Goal: Task Accomplishment & Management: Manage account settings

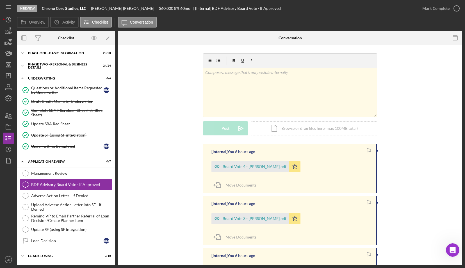
click at [72, 182] on div "BDF Advisory Board Vote - If Approved" at bounding box center [71, 184] width 81 height 4
click at [70, 173] on div "Management Review" at bounding box center [71, 173] width 81 height 4
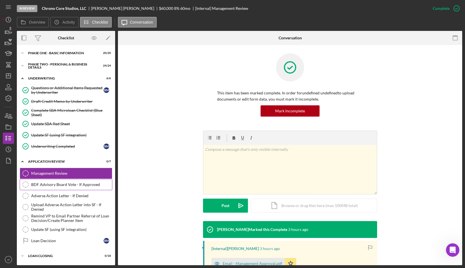
click at [67, 183] on div "BDF Advisory Board Vote - If Approved" at bounding box center [71, 184] width 81 height 4
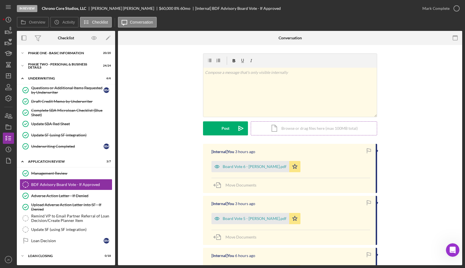
click at [302, 126] on div "Icon/Document Browse or drag files here (max 100MB total) Tap to choose files o…" at bounding box center [314, 128] width 126 height 14
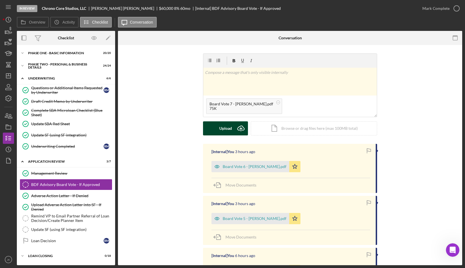
click at [221, 129] on div "Upload" at bounding box center [225, 128] width 13 height 14
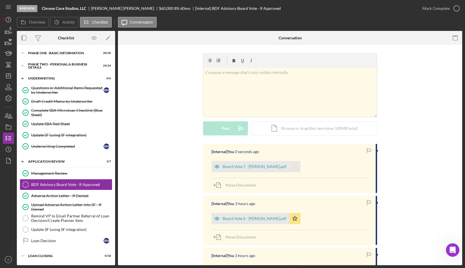
click at [292, 166] on icon "Icon/Star" at bounding box center [294, 166] width 11 height 11
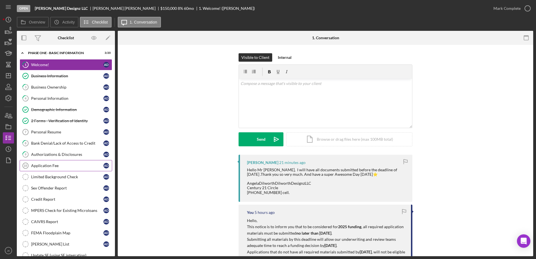
click at [81, 165] on div "Application Fee" at bounding box center [67, 166] width 72 height 4
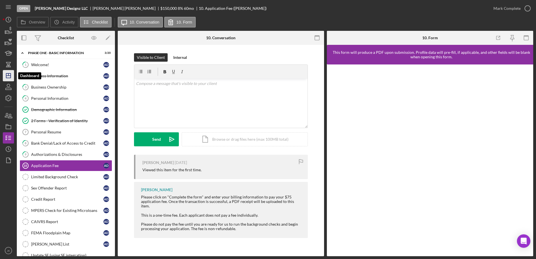
click at [9, 77] on icon "Icon/Dashboard" at bounding box center [8, 76] width 14 height 14
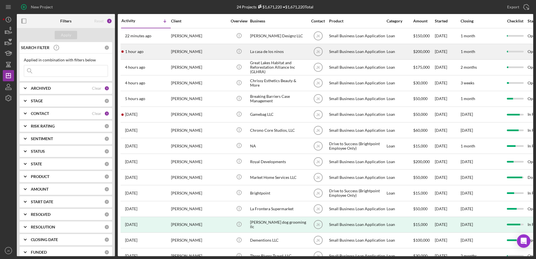
click at [198, 52] on div "Maria Torres" at bounding box center [199, 51] width 56 height 15
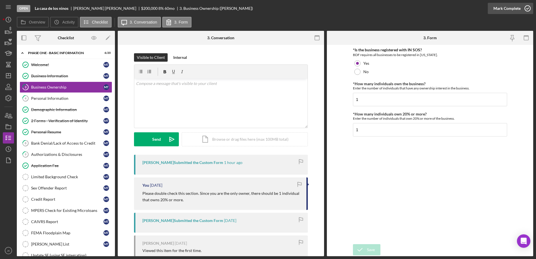
click at [517, 8] on div "Mark Complete" at bounding box center [507, 8] width 27 height 11
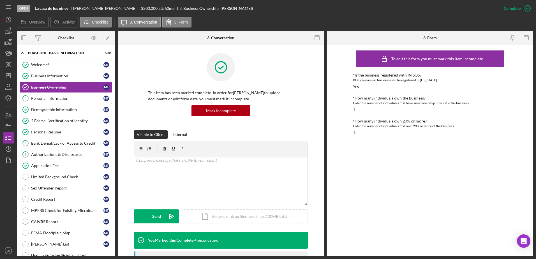
click at [70, 102] on link "4 Personal Information M T" at bounding box center [66, 98] width 93 height 11
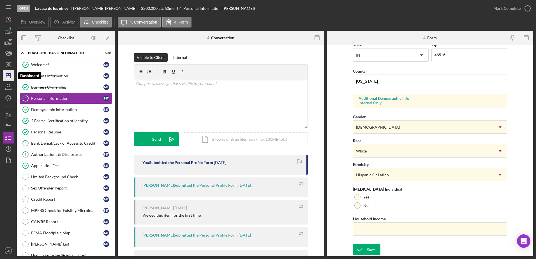
click at [10, 80] on icon "Icon/Dashboard" at bounding box center [8, 76] width 14 height 14
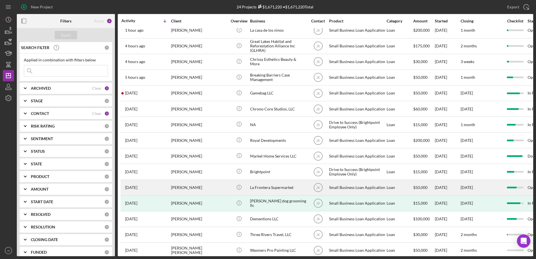
scroll to position [56, 0]
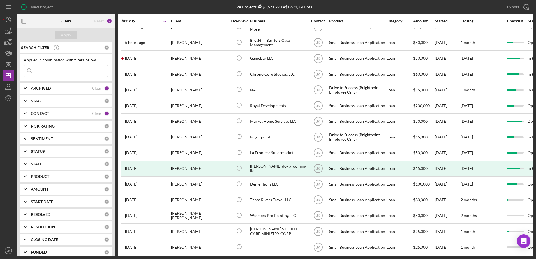
click at [54, 90] on div "ARCHIVED" at bounding box center [61, 88] width 61 height 4
click at [43, 120] on label "Archived" at bounding box center [70, 121] width 75 height 6
click at [30, 120] on input "Archived" at bounding box center [27, 121] width 6 height 6
checkbox input "true"
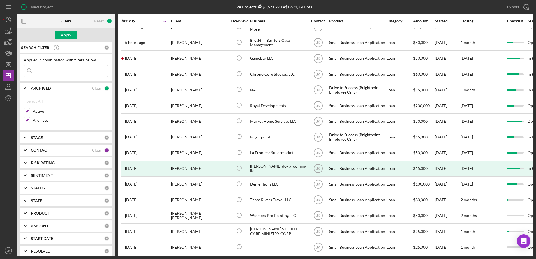
click at [39, 107] on div "Select All Active Archived" at bounding box center [66, 111] width 84 height 31
click at [39, 112] on label "Active" at bounding box center [70, 112] width 75 height 6
click at [30, 112] on input "Active" at bounding box center [27, 112] width 6 height 6
checkbox input "false"
click at [63, 37] on div "Apply" at bounding box center [66, 35] width 10 height 8
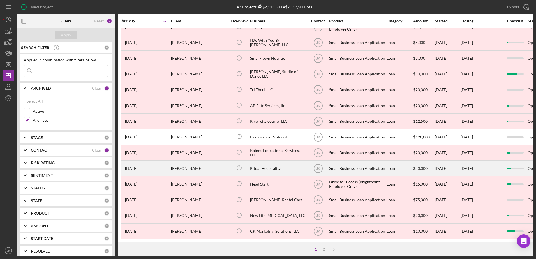
scroll to position [186, 0]
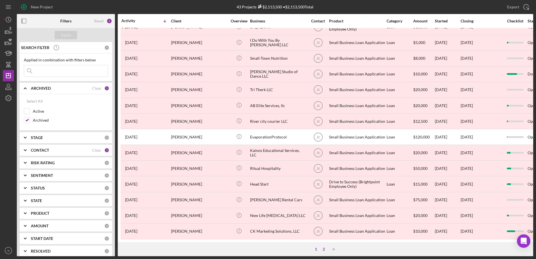
click at [325, 249] on div "2" at bounding box center [324, 249] width 8 height 4
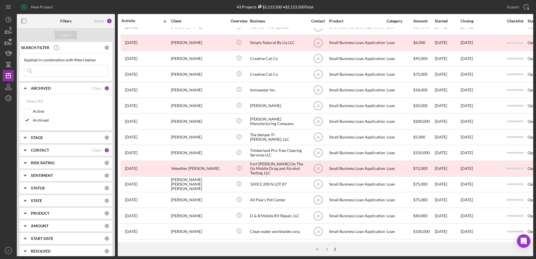
scroll to position [76, 0]
click at [326, 249] on div "1" at bounding box center [327, 249] width 8 height 4
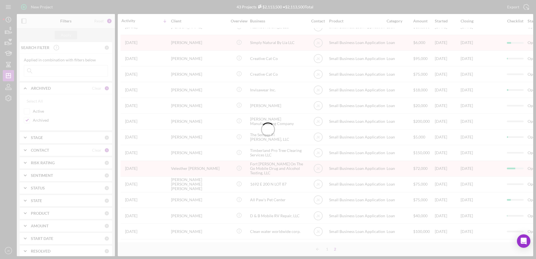
scroll to position [186, 0]
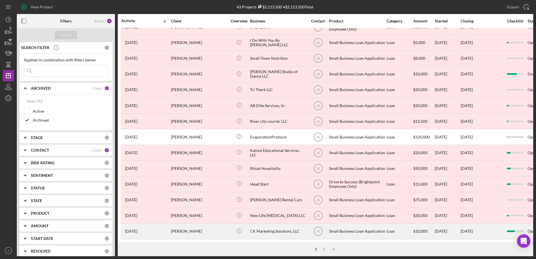
click at [176, 229] on div "Rachel Kelly" at bounding box center [199, 231] width 56 height 15
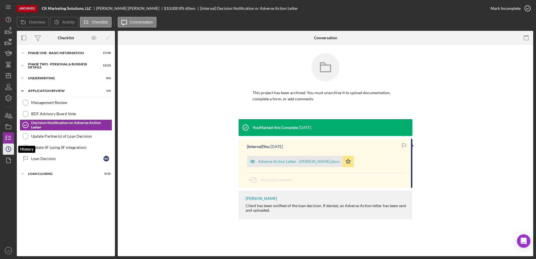
click at [6, 146] on icon "Icon/History" at bounding box center [8, 149] width 14 height 14
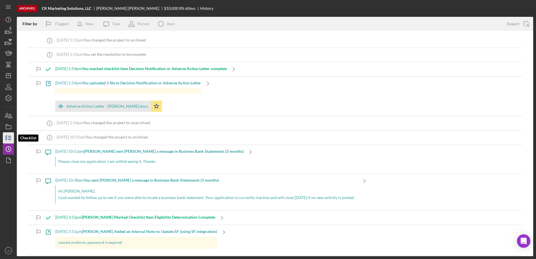
click at [10, 141] on icon "button" at bounding box center [8, 138] width 14 height 14
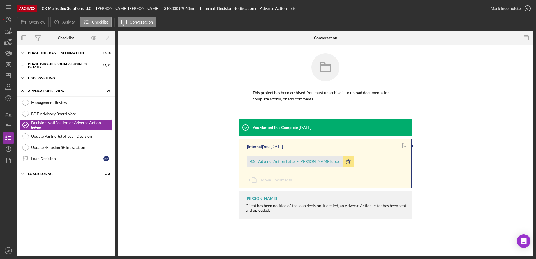
click at [72, 77] on div "Underwriting" at bounding box center [68, 78] width 80 height 3
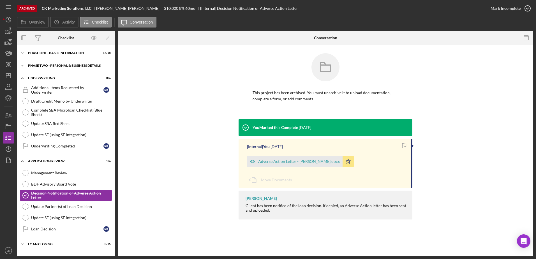
click at [71, 66] on div "PHASE TWO - PERSONAL & BUSINESS DETAILS" at bounding box center [68, 65] width 80 height 3
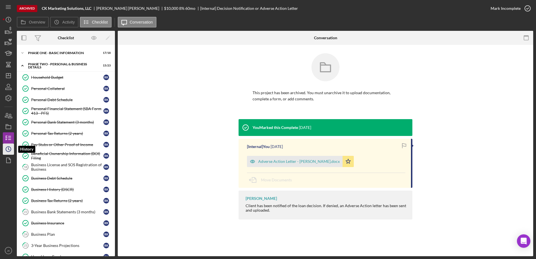
click at [9, 150] on polyline "button" at bounding box center [8, 149] width 1 height 2
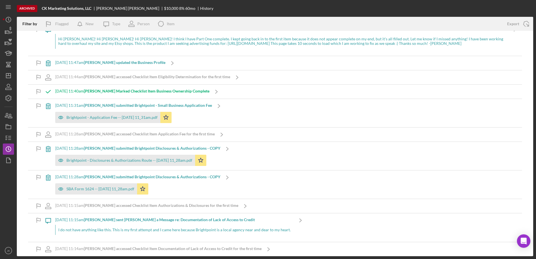
scroll to position [4282, 0]
click at [1, 137] on div "Archived CK Marketing Solutions, LLC Rachel Kelly $10,000 8 % 60 mo History Fil…" at bounding box center [268, 129] width 536 height 259
click at [5, 137] on icon "button" at bounding box center [8, 138] width 14 height 14
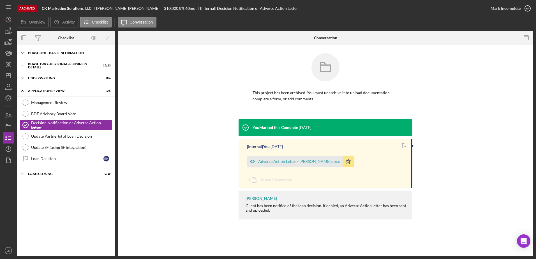
click at [57, 55] on div "Icon/Expander Phase One - Basic Information 17 / 18" at bounding box center [66, 52] width 98 height 11
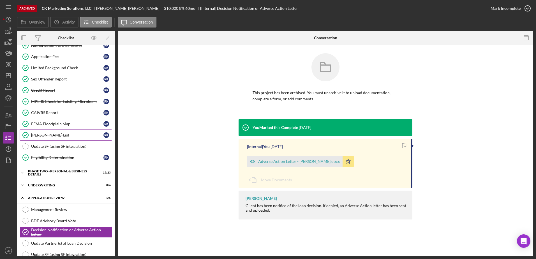
scroll to position [112, 0]
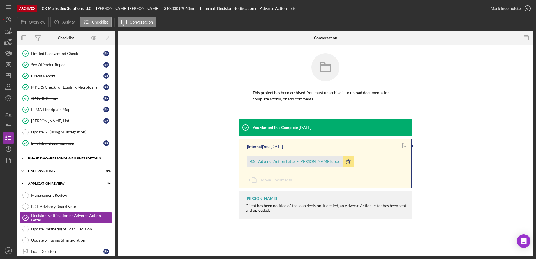
click at [66, 160] on div "Icon/Expander PHASE TWO - PERSONAL & BUSINESS DETAILS 15 / 23" at bounding box center [66, 158] width 98 height 11
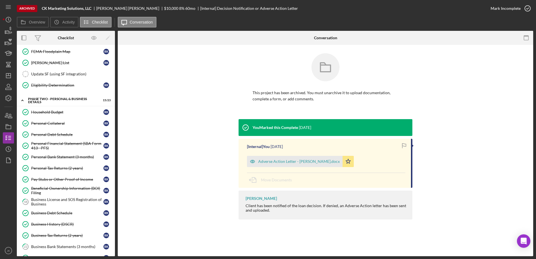
scroll to position [168, 0]
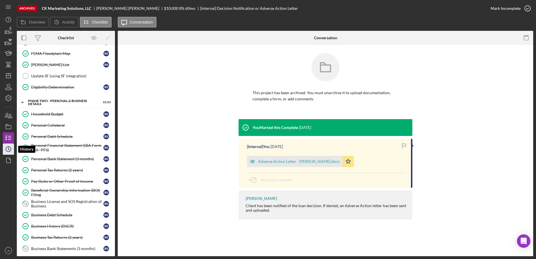
click at [12, 148] on icon "Icon/History" at bounding box center [8, 149] width 14 height 14
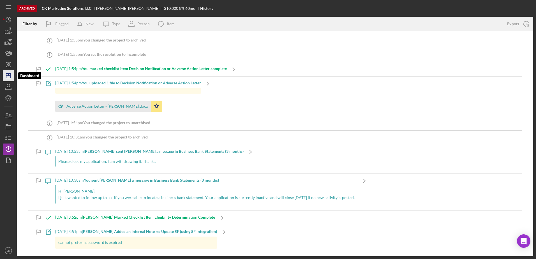
click at [12, 76] on icon "Icon/Dashboard" at bounding box center [8, 76] width 14 height 14
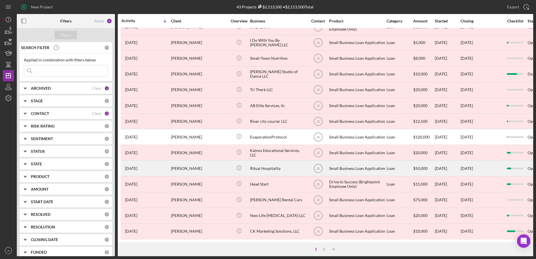
scroll to position [186, 0]
click at [200, 164] on div "Carl Sparks" at bounding box center [199, 168] width 56 height 15
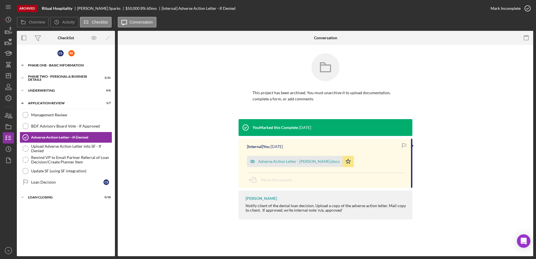
click at [86, 68] on div "Icon/Expander Phase One - Basic Information 18 / 33" at bounding box center [66, 65] width 98 height 11
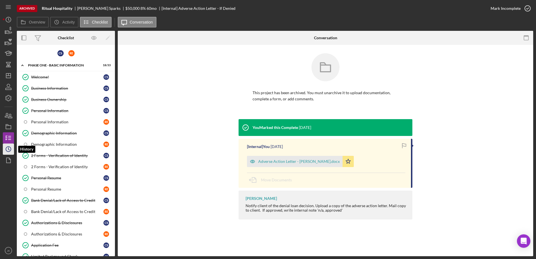
click at [11, 149] on icon "Icon/History" at bounding box center [8, 149] width 14 height 14
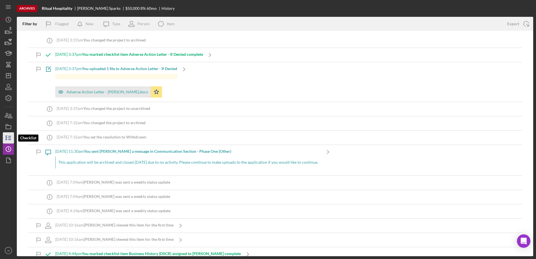
click at [8, 139] on icon "button" at bounding box center [8, 138] width 14 height 14
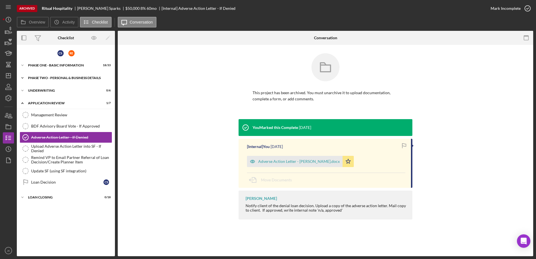
click at [70, 76] on div "Icon/Expander PHASE TWO - PERSONAL & BUSINESS DETAILS 5 / 31" at bounding box center [66, 77] width 98 height 11
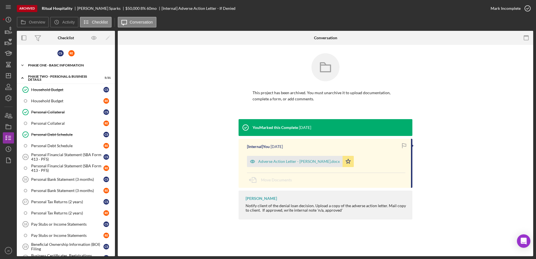
click at [68, 65] on div "Phase One - Basic Information" at bounding box center [68, 65] width 80 height 3
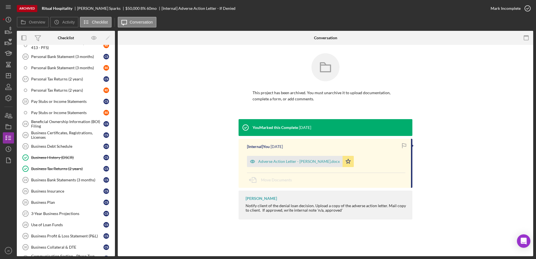
scroll to position [505, 0]
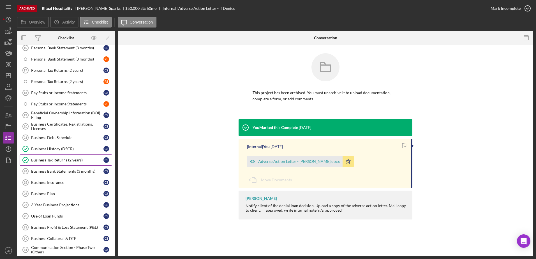
click at [67, 159] on div "Business Tax Returns (2 years)" at bounding box center [67, 160] width 72 height 4
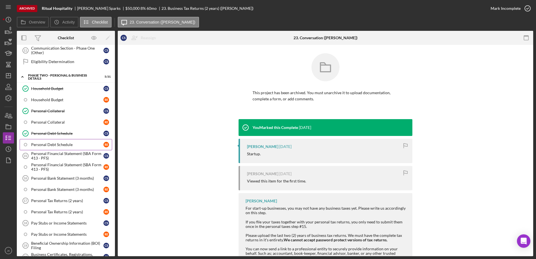
scroll to position [365, 0]
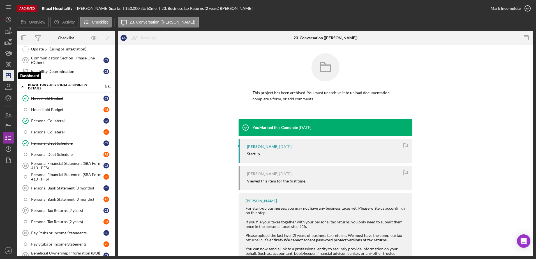
click at [7, 76] on line "button" at bounding box center [8, 76] width 4 height 0
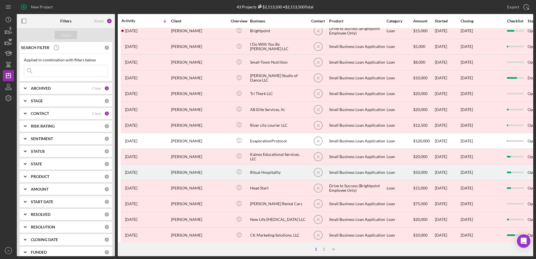
scroll to position [186, 0]
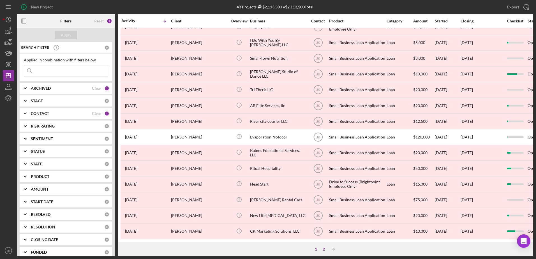
click at [321, 251] on div "2" at bounding box center [324, 249] width 8 height 4
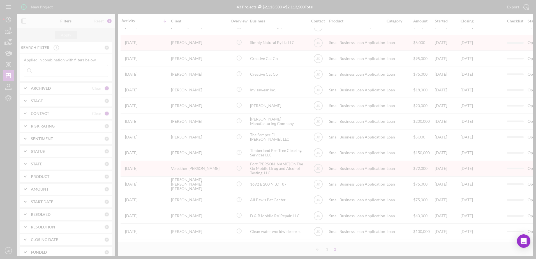
scroll to position [76, 0]
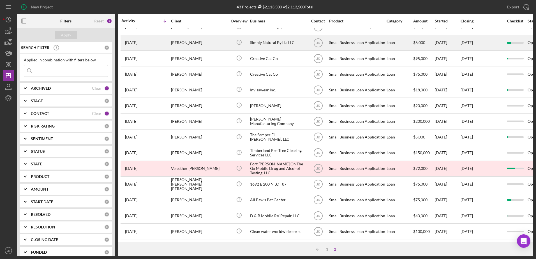
click at [195, 40] on div "Julia Sims" at bounding box center [199, 42] width 56 height 15
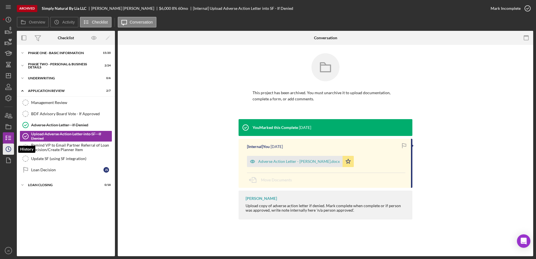
click at [10, 150] on icon "Icon/History" at bounding box center [8, 149] width 14 height 14
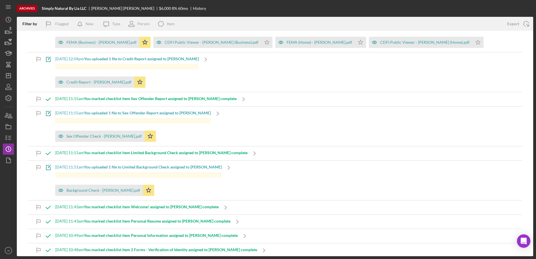
scroll to position [1348, 0]
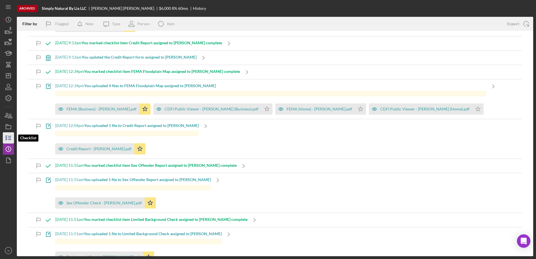
click at [6, 135] on icon "button" at bounding box center [8, 138] width 14 height 14
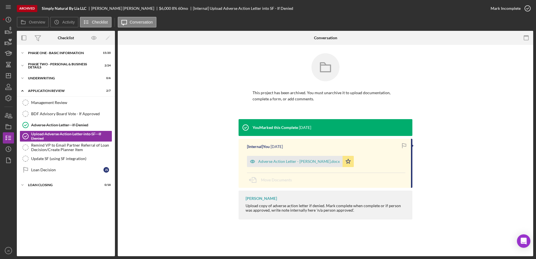
click at [48, 59] on div "Icon/Expander Phase One - Basic Information 15 / 20 Icon/Expander PHASE TWO - P…" at bounding box center [66, 151] width 98 height 206
click at [49, 55] on div "Icon/Expander Phase One - Basic Information 15 / 20" at bounding box center [66, 52] width 98 height 11
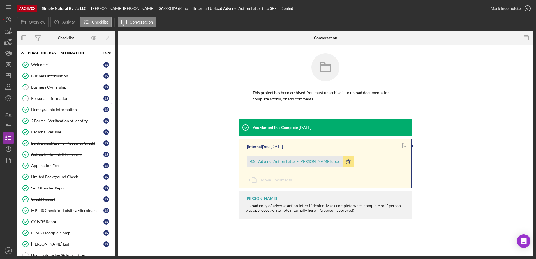
click at [62, 99] on div "Personal Information" at bounding box center [67, 98] width 72 height 4
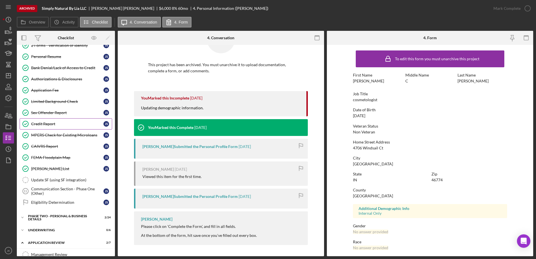
scroll to position [84, 0]
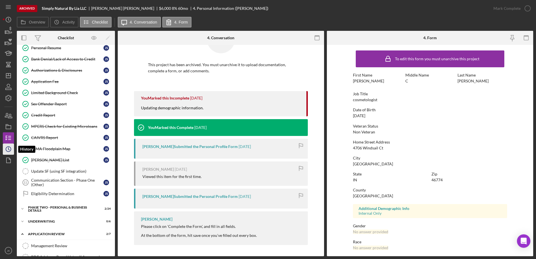
click at [10, 148] on icon "Icon/History" at bounding box center [8, 149] width 14 height 14
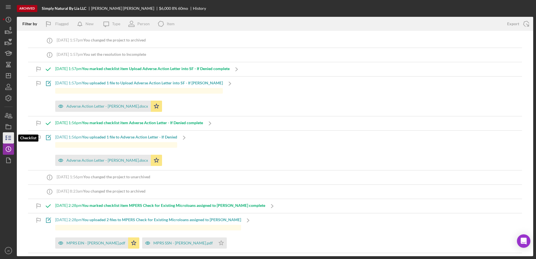
click at [10, 139] on icon "button" at bounding box center [8, 138] width 14 height 14
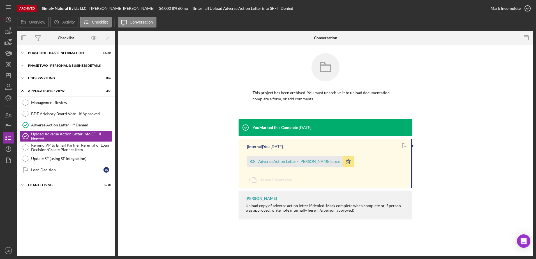
click at [49, 65] on div "PHASE TWO - PERSONAL & BUSINESS DETAILS" at bounding box center [68, 65] width 80 height 3
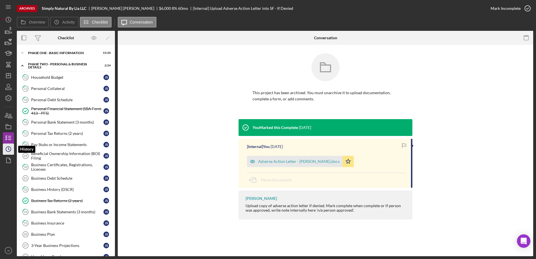
click at [9, 149] on icon "Icon/History" at bounding box center [8, 149] width 14 height 14
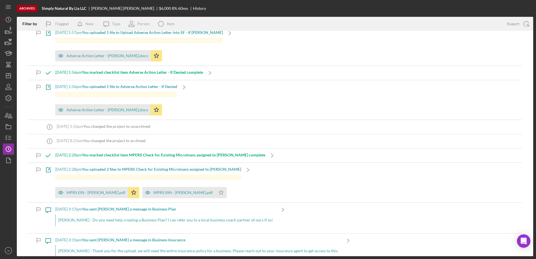
scroll to position [56, 0]
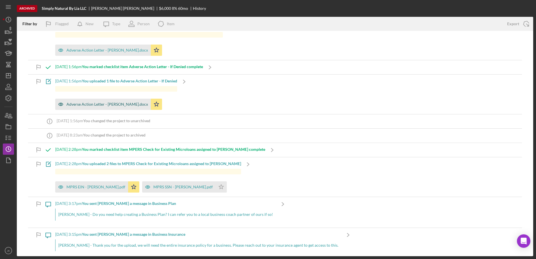
click at [110, 104] on div "Adverse Action Letter - Julia Sims.docx" at bounding box center [107, 104] width 82 height 4
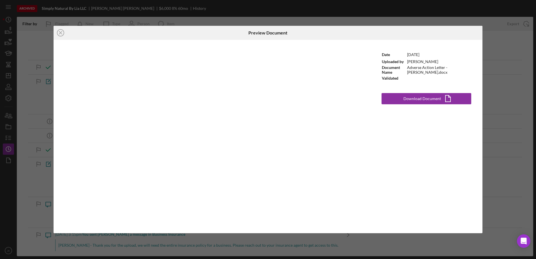
click at [258, 240] on div "Icon/Close Preview Document Date 8/11/2025 Uploaded by Jeremy Kalonji Document …" at bounding box center [268, 129] width 536 height 259
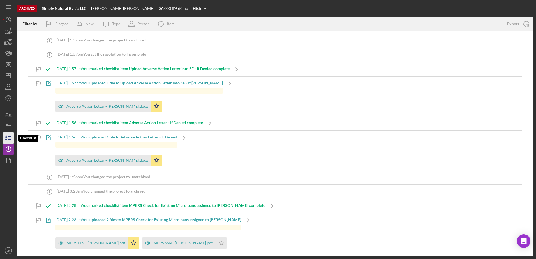
click at [7, 134] on icon "button" at bounding box center [8, 138] width 14 height 14
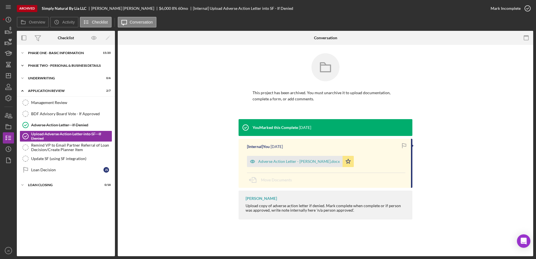
click at [59, 66] on div "PHASE TWO - PERSONAL & BUSINESS DETAILS" at bounding box center [68, 65] width 80 height 3
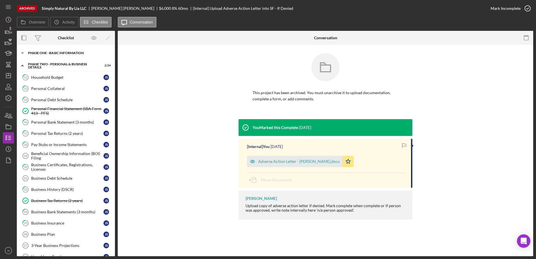
click at [62, 56] on div "Icon/Expander Phase One - Basic Information 15 / 20" at bounding box center [66, 52] width 98 height 11
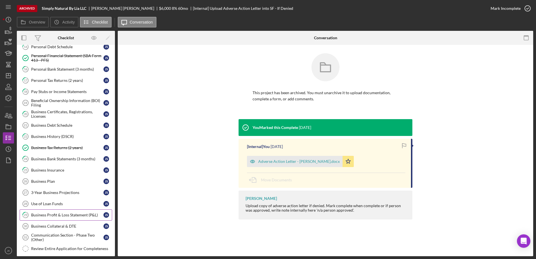
scroll to position [309, 0]
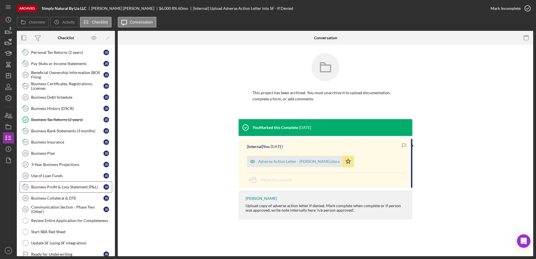
click at [64, 186] on div "Business Profit & Loss Statement (P&L)" at bounding box center [67, 187] width 72 height 4
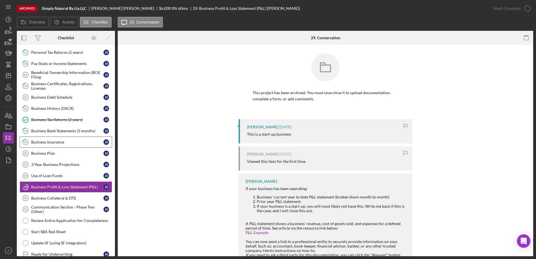
click at [63, 139] on link "25 Business Insurance J S" at bounding box center [66, 142] width 93 height 11
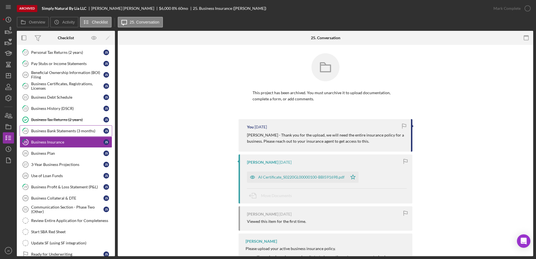
click at [64, 130] on div "Business Bank Statements (3 months)" at bounding box center [67, 131] width 72 height 4
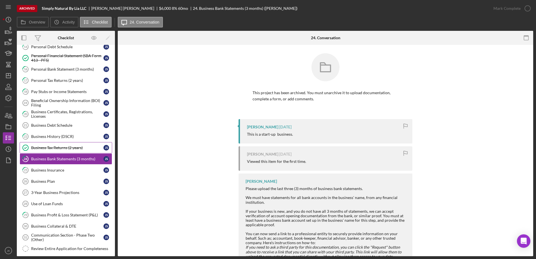
scroll to position [252, 0]
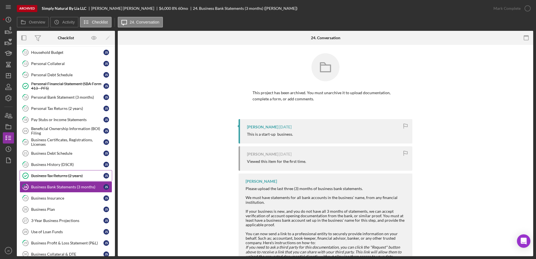
click at [63, 174] on div "Business Tax Returns (2 years)" at bounding box center [67, 176] width 72 height 4
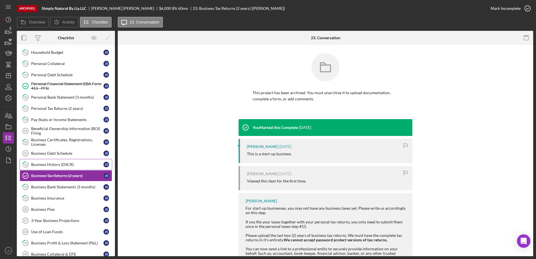
click at [64, 162] on link "22 Business History (DSCR) J S" at bounding box center [66, 164] width 93 height 11
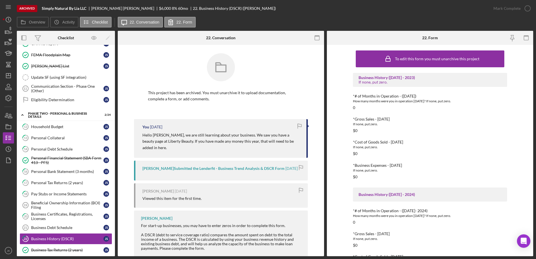
scroll to position [168, 0]
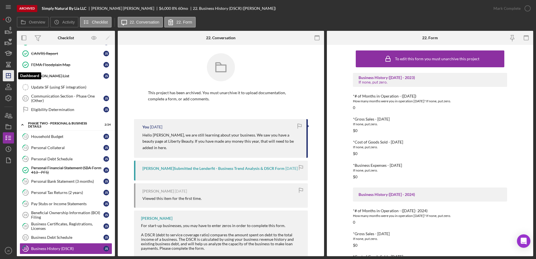
click at [9, 74] on icon "Icon/Dashboard" at bounding box center [8, 76] width 14 height 14
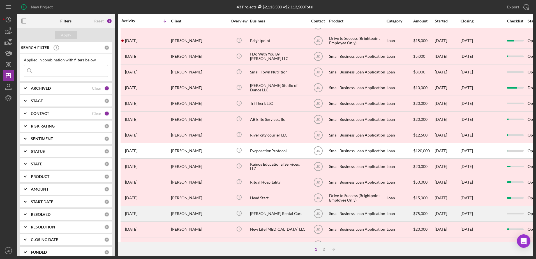
scroll to position [186, 0]
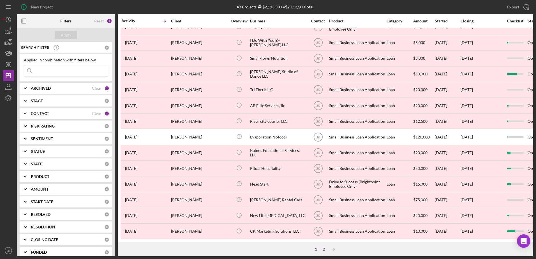
click at [324, 251] on div "2" at bounding box center [324, 249] width 8 height 4
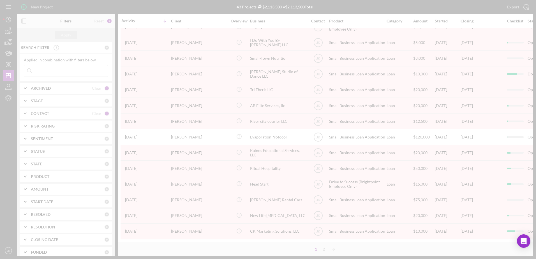
scroll to position [76, 0]
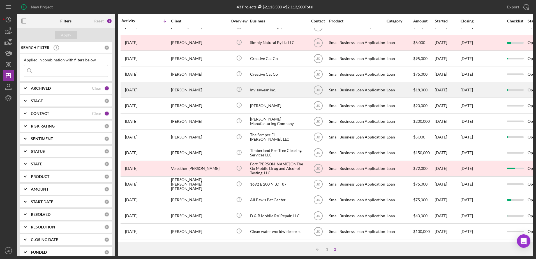
click at [199, 83] on div "Kyle Craig" at bounding box center [199, 89] width 56 height 15
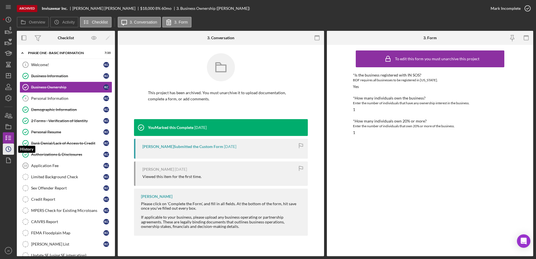
click at [9, 147] on circle "button" at bounding box center [8, 149] width 5 height 5
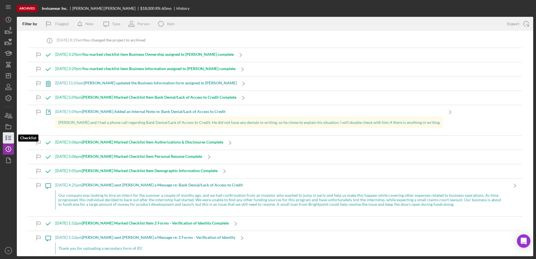
click at [9, 139] on icon "button" at bounding box center [8, 138] width 14 height 14
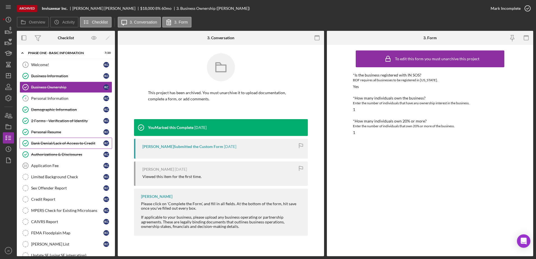
scroll to position [83, 0]
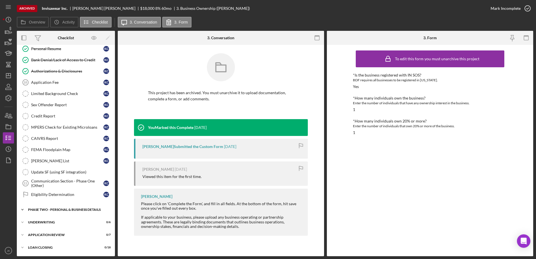
click at [78, 212] on div "Icon/Expander PHASE TWO - PERSONAL & BUSINESS DETAILS 0 / 24" at bounding box center [66, 209] width 98 height 11
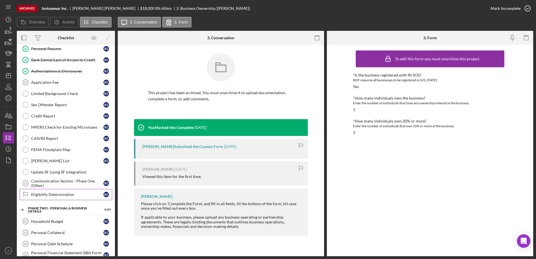
scroll to position [0, 0]
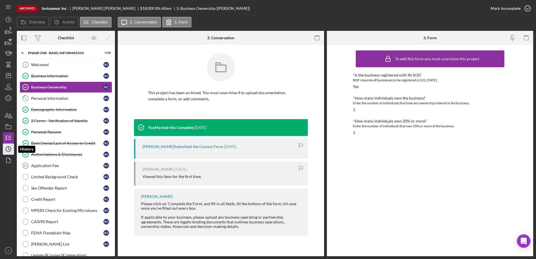
click at [12, 148] on icon "Icon/History" at bounding box center [8, 149] width 14 height 14
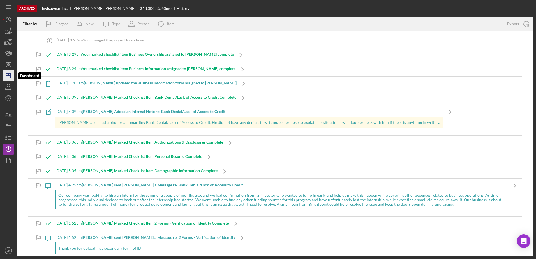
click at [7, 76] on line "button" at bounding box center [8, 76] width 4 height 0
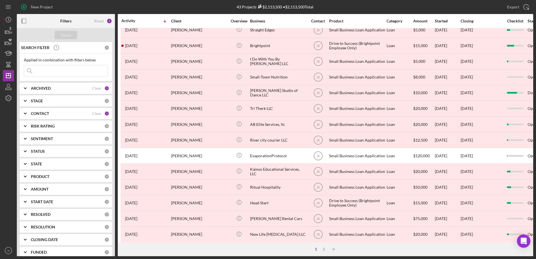
scroll to position [186, 0]
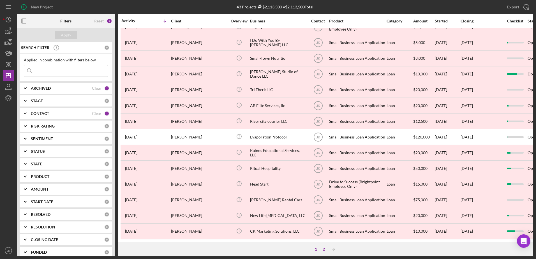
click at [325, 251] on div "2" at bounding box center [324, 249] width 8 height 4
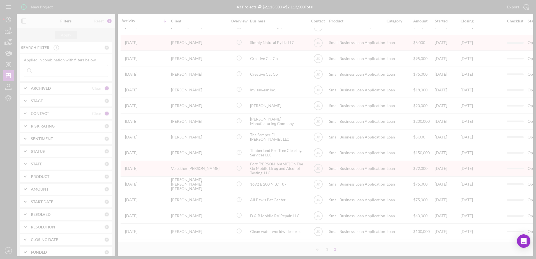
scroll to position [76, 0]
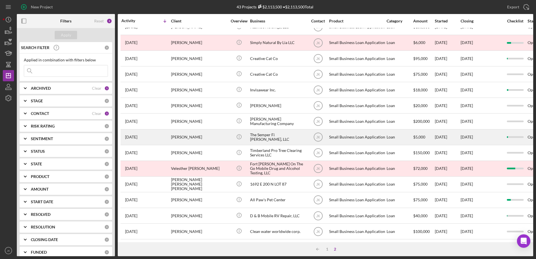
click at [195, 132] on div "Derek Heeter" at bounding box center [199, 137] width 56 height 15
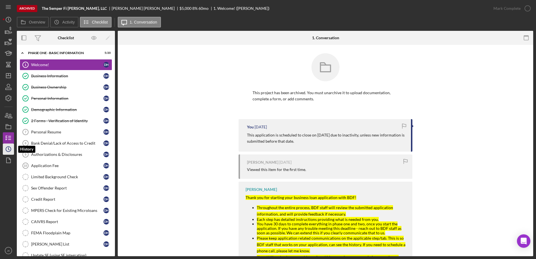
click at [8, 147] on circle "button" at bounding box center [8, 149] width 5 height 5
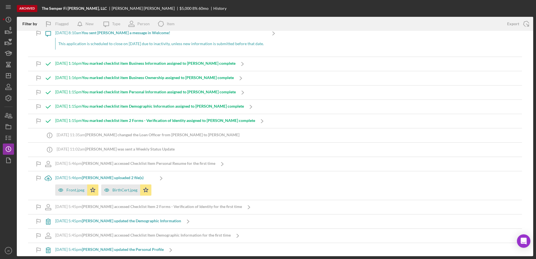
scroll to position [140, 0]
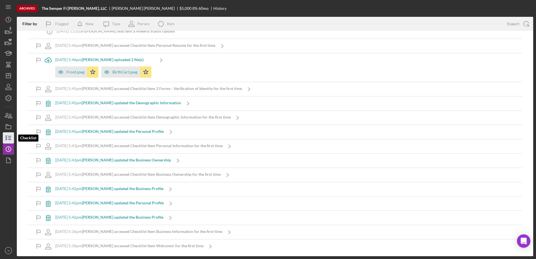
click at [12, 134] on icon "button" at bounding box center [8, 138] width 14 height 14
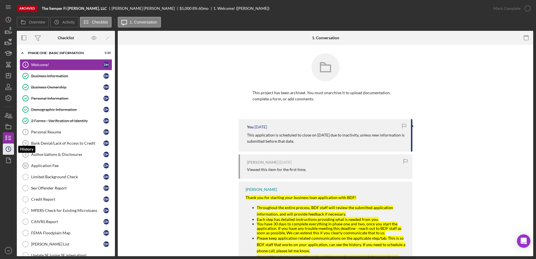
click at [10, 146] on icon "Icon/History" at bounding box center [8, 149] width 14 height 14
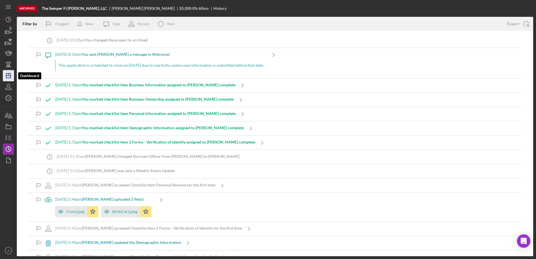
click at [6, 75] on polygon "button" at bounding box center [8, 75] width 4 height 4
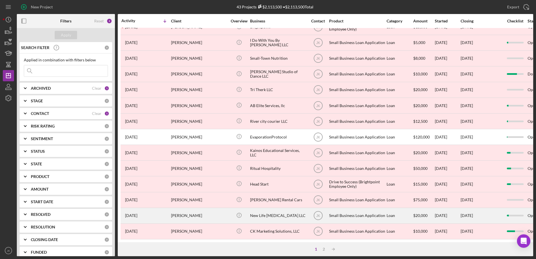
scroll to position [186, 0]
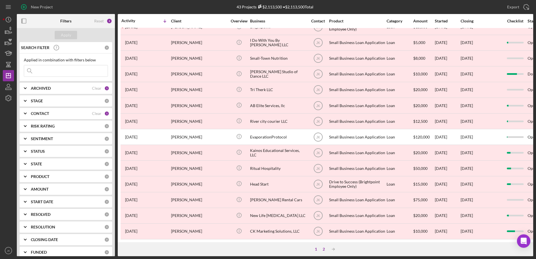
click at [327, 250] on div "2" at bounding box center [324, 249] width 8 height 4
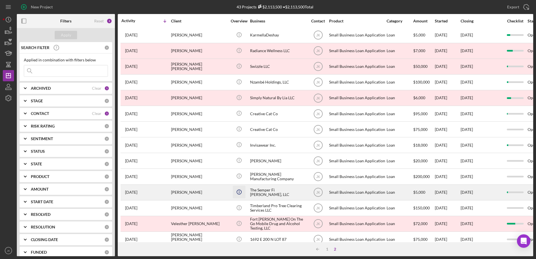
scroll to position [0, 0]
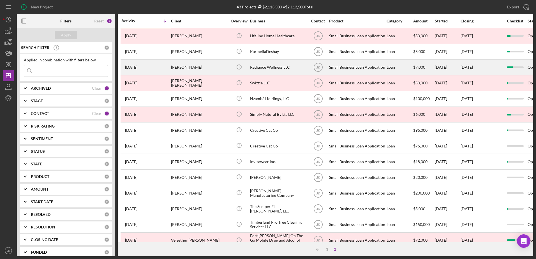
click at [274, 67] on div "Radiance Wellness LLC" at bounding box center [278, 67] width 56 height 15
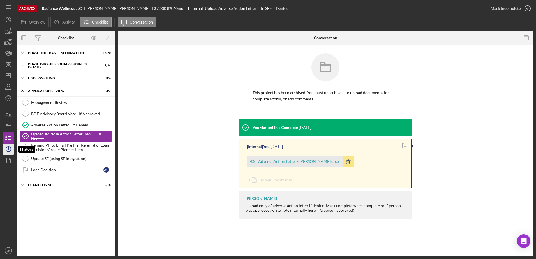
click at [9, 150] on polyline "button" at bounding box center [8, 149] width 1 height 2
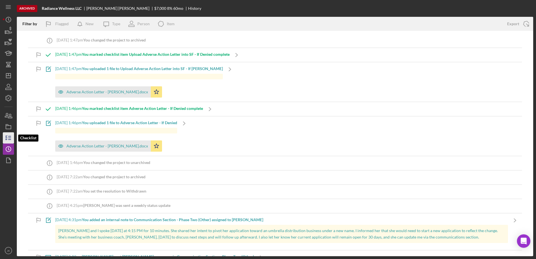
click at [4, 136] on icon "button" at bounding box center [8, 138] width 14 height 14
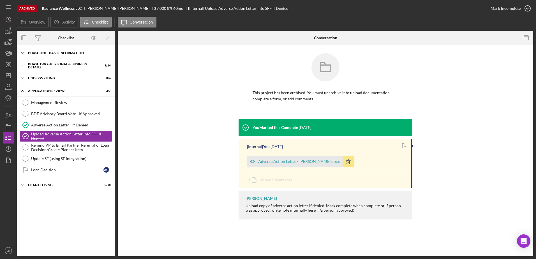
click at [48, 55] on div "Icon/Expander Phase One - Basic Information 17 / 20" at bounding box center [66, 52] width 98 height 11
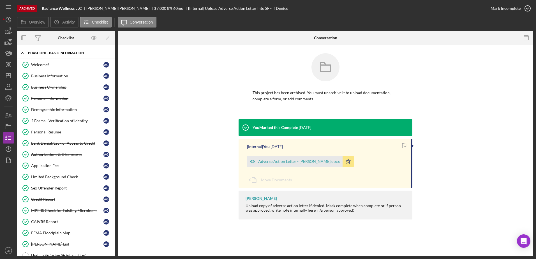
click at [68, 49] on div "Icon/Expander Phase One - Basic Information 17 / 20" at bounding box center [66, 53] width 98 height 12
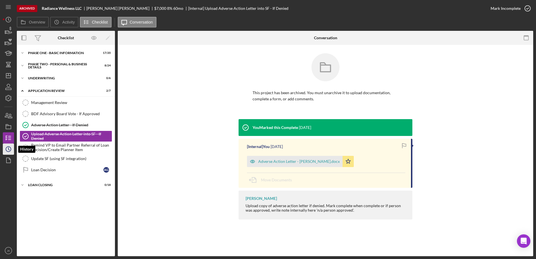
click at [6, 153] on icon "Icon/History" at bounding box center [8, 149] width 14 height 14
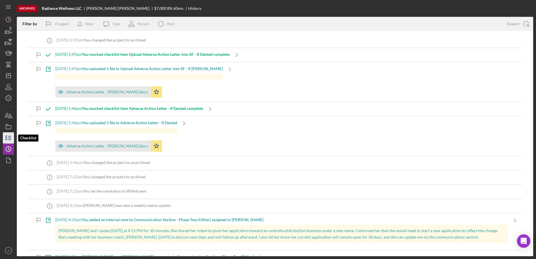
click at [11, 139] on icon "button" at bounding box center [8, 138] width 14 height 14
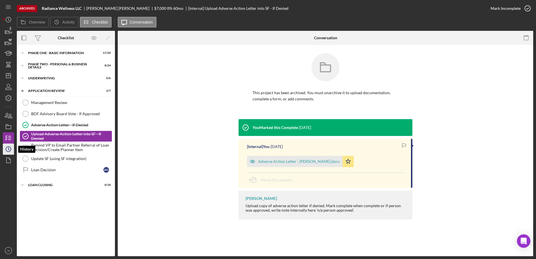
click at [7, 148] on icon "Icon/History" at bounding box center [8, 149] width 14 height 14
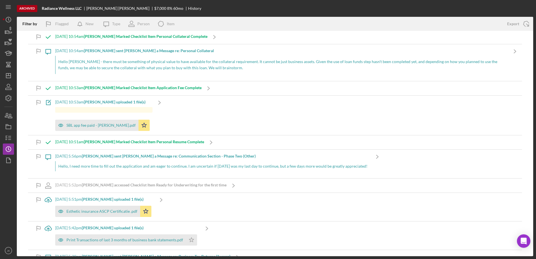
scroll to position [1686, 0]
click at [7, 137] on polyline "button" at bounding box center [6, 137] width 1 height 1
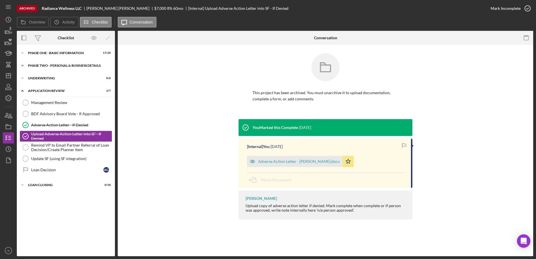
click at [46, 65] on div "PHASE TWO - PERSONAL & BUSINESS DETAILS" at bounding box center [68, 65] width 80 height 3
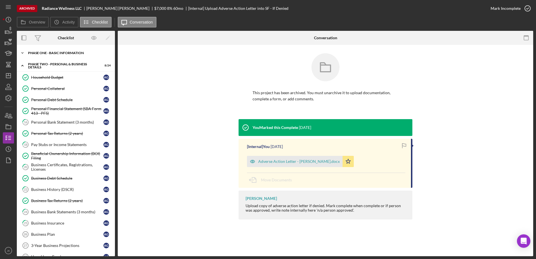
click at [47, 54] on div "Phase One - Basic Information" at bounding box center [68, 52] width 80 height 3
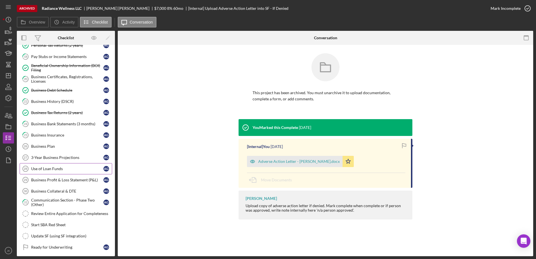
scroll to position [337, 0]
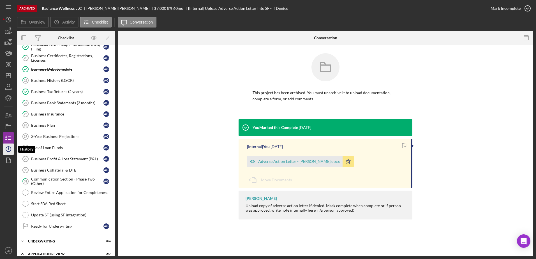
click at [7, 147] on circle "button" at bounding box center [8, 149] width 5 height 5
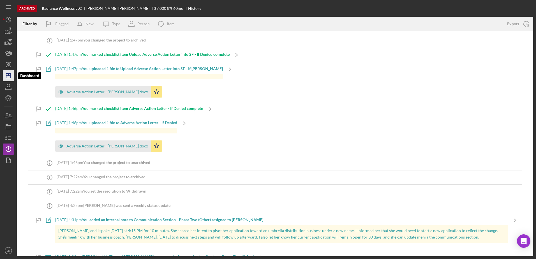
click at [10, 75] on icon "Icon/Dashboard" at bounding box center [8, 76] width 14 height 14
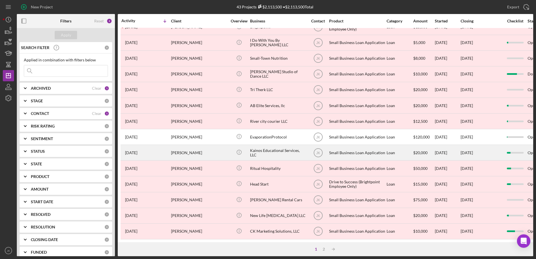
scroll to position [186, 0]
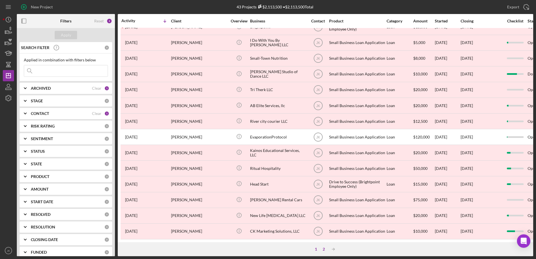
click at [324, 248] on div "2" at bounding box center [324, 249] width 8 height 4
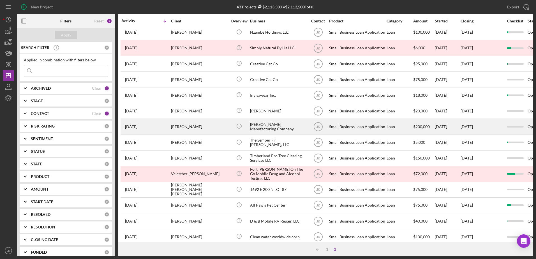
scroll to position [76, 0]
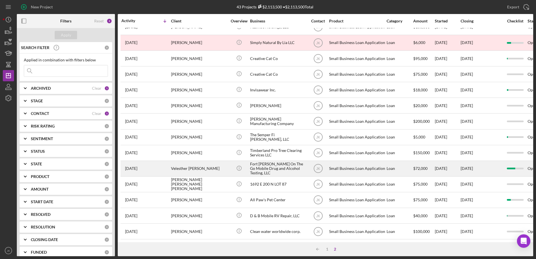
click at [210, 164] on div "Velesther Eley" at bounding box center [199, 168] width 56 height 15
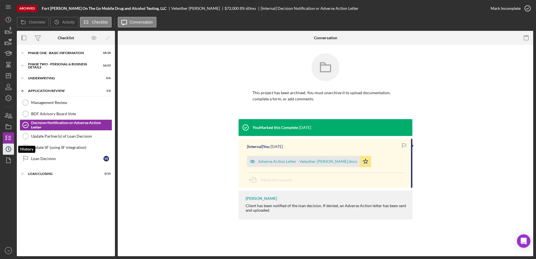
click at [7, 148] on icon "Icon/History" at bounding box center [8, 149] width 14 height 14
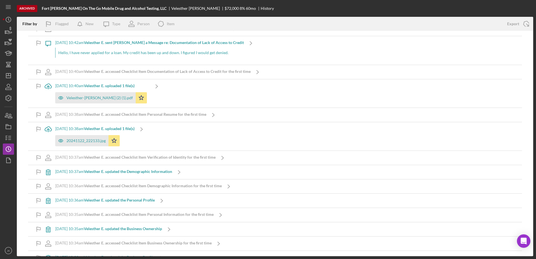
scroll to position [6585, 0]
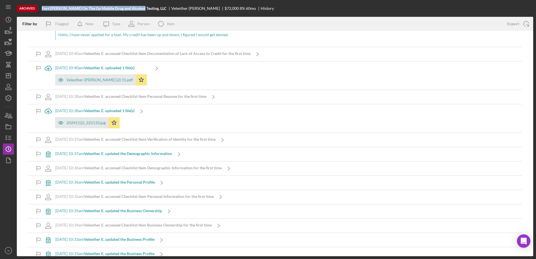
drag, startPoint x: 139, startPoint y: 10, endPoint x: 41, endPoint y: 10, distance: 98.5
click at [41, 10] on div "Archived Fort Wayne On The Go Mobile Drug and Alcohol Testing, LLC Velesther El…" at bounding box center [275, 8] width 517 height 17
copy b "Fort Wayne On The Go Mobile Drug and Alcohol Testing"
click at [9, 77] on icon "Icon/Dashboard" at bounding box center [8, 76] width 14 height 14
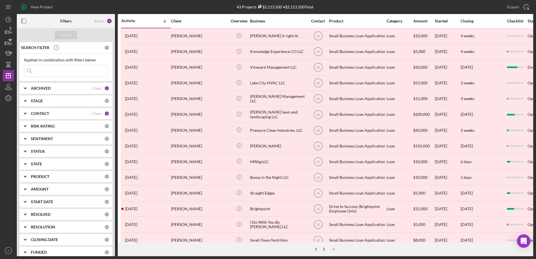
click at [324, 251] on div "2" at bounding box center [324, 249] width 8 height 4
